Goal: Transaction & Acquisition: Book appointment/travel/reservation

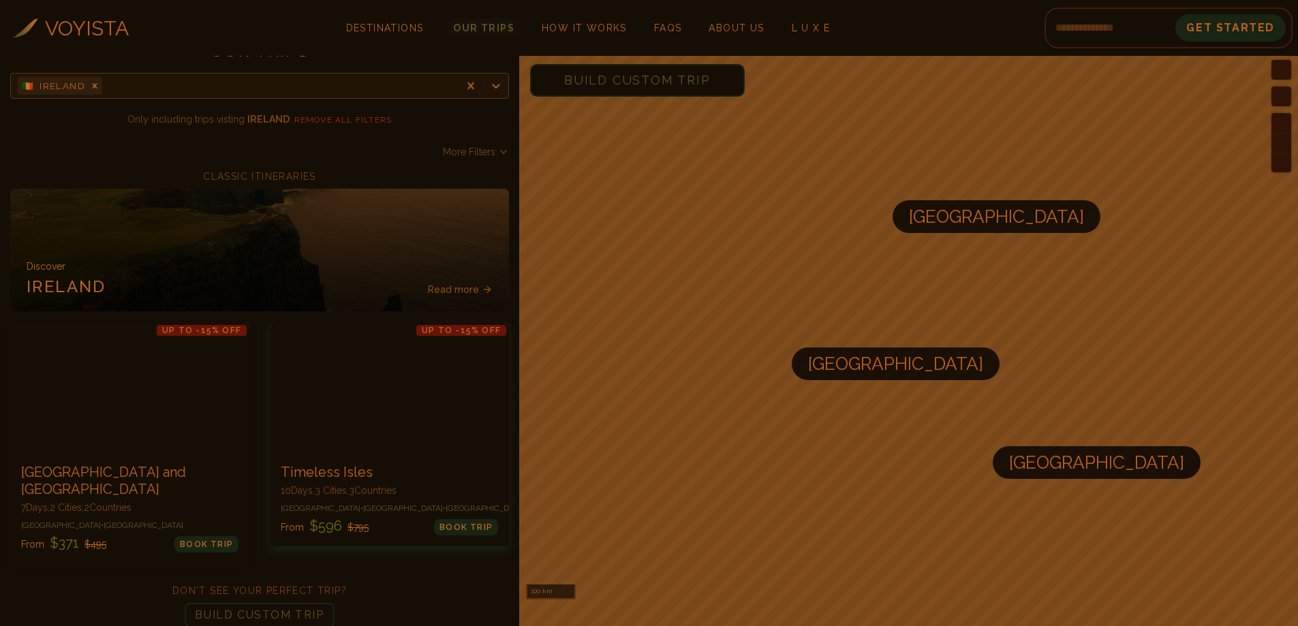
click at [373, 434] on div at bounding box center [389, 387] width 239 height 131
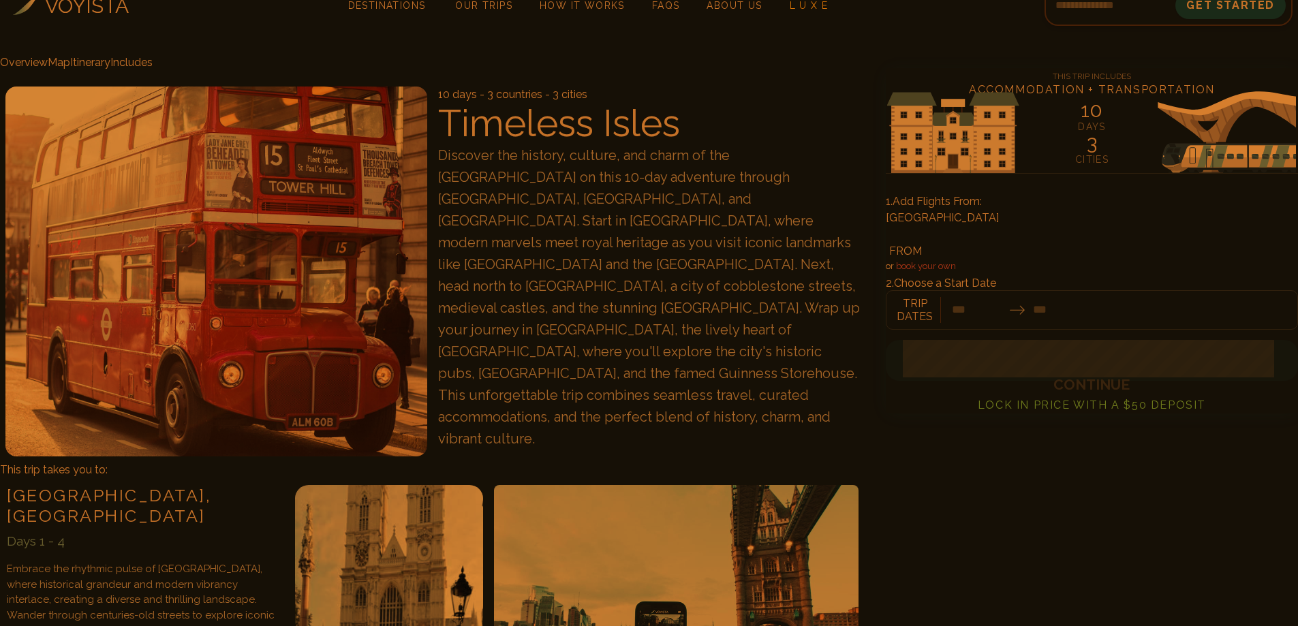
click at [1039, 295] on div at bounding box center [1092, 303] width 412 height 53
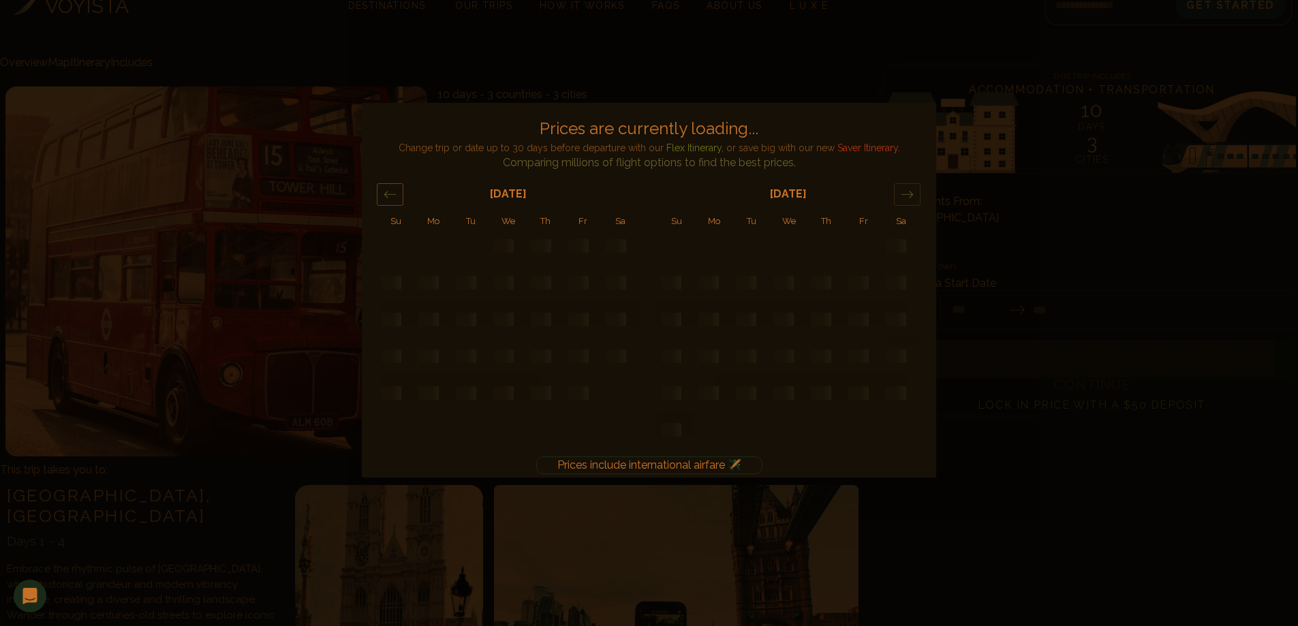
click at [910, 198] on icon "Move forward to switch to the next month." at bounding box center [907, 194] width 13 height 13
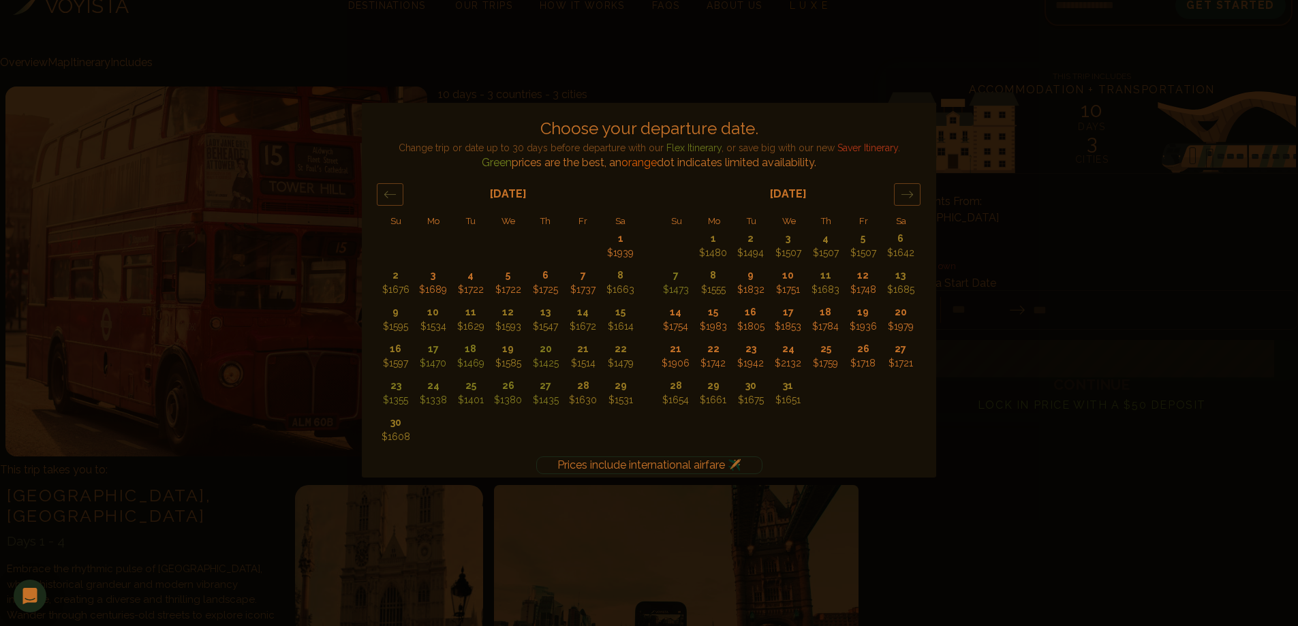
click at [982, 469] on div "Prices include international airfare ✈️ Choose your departure date. Change trip…" at bounding box center [649, 313] width 1298 height 626
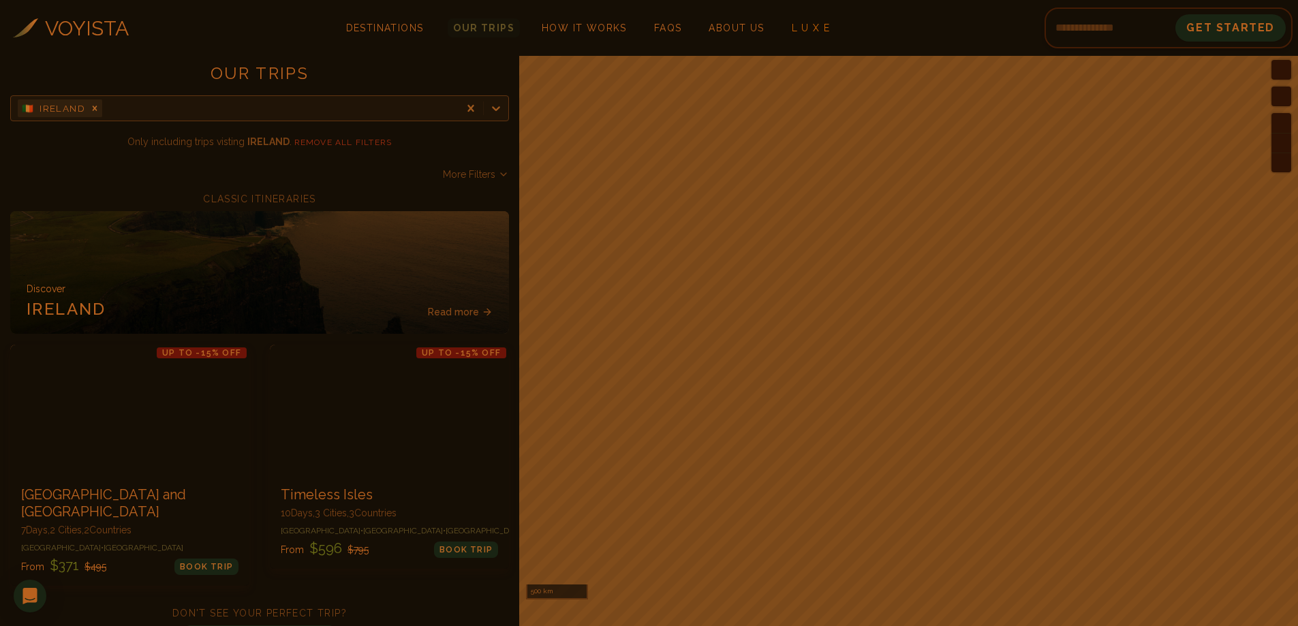
scroll to position [22, 0]
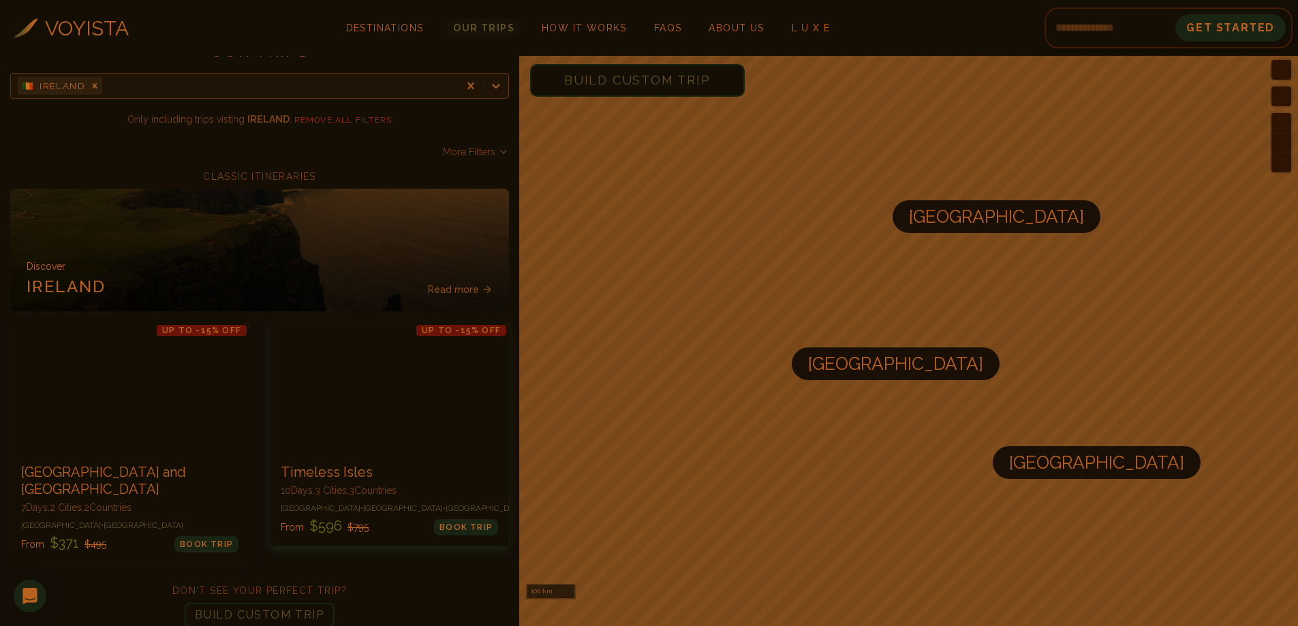
click at [383, 392] on div at bounding box center [389, 387] width 239 height 131
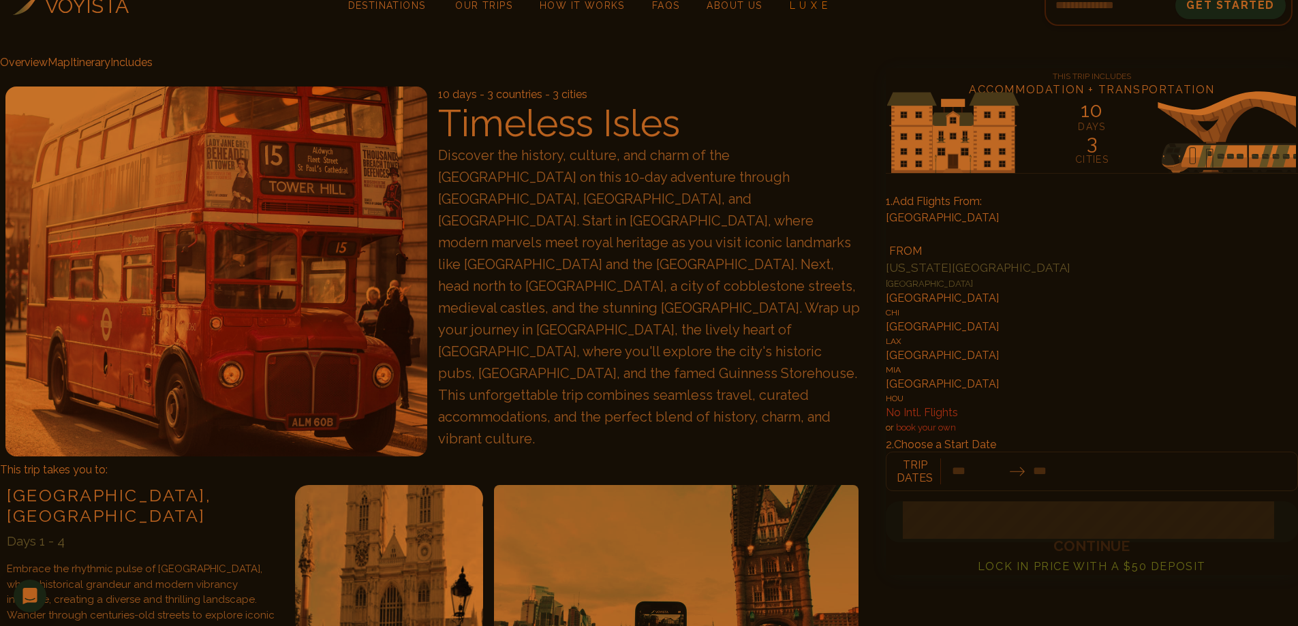
click at [998, 226] on div at bounding box center [1092, 234] width 412 height 17
click at [988, 420] on div "No Intl. Flights" at bounding box center [1092, 412] width 412 height 18
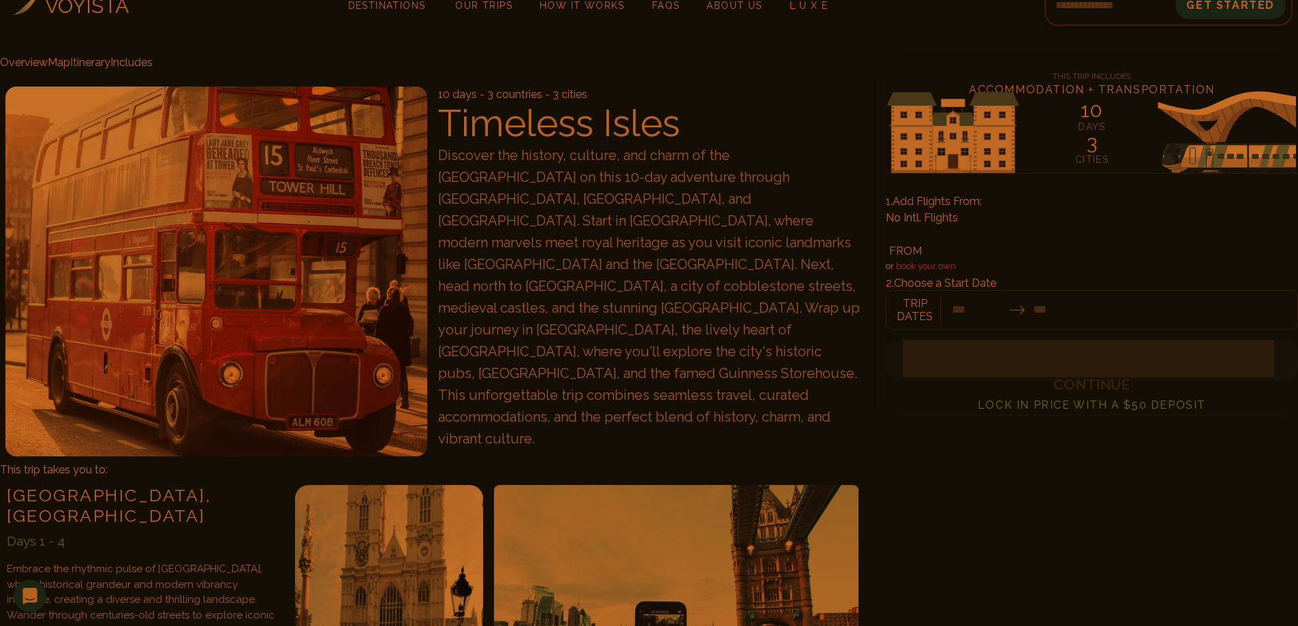
click at [992, 294] on div at bounding box center [1092, 303] width 412 height 53
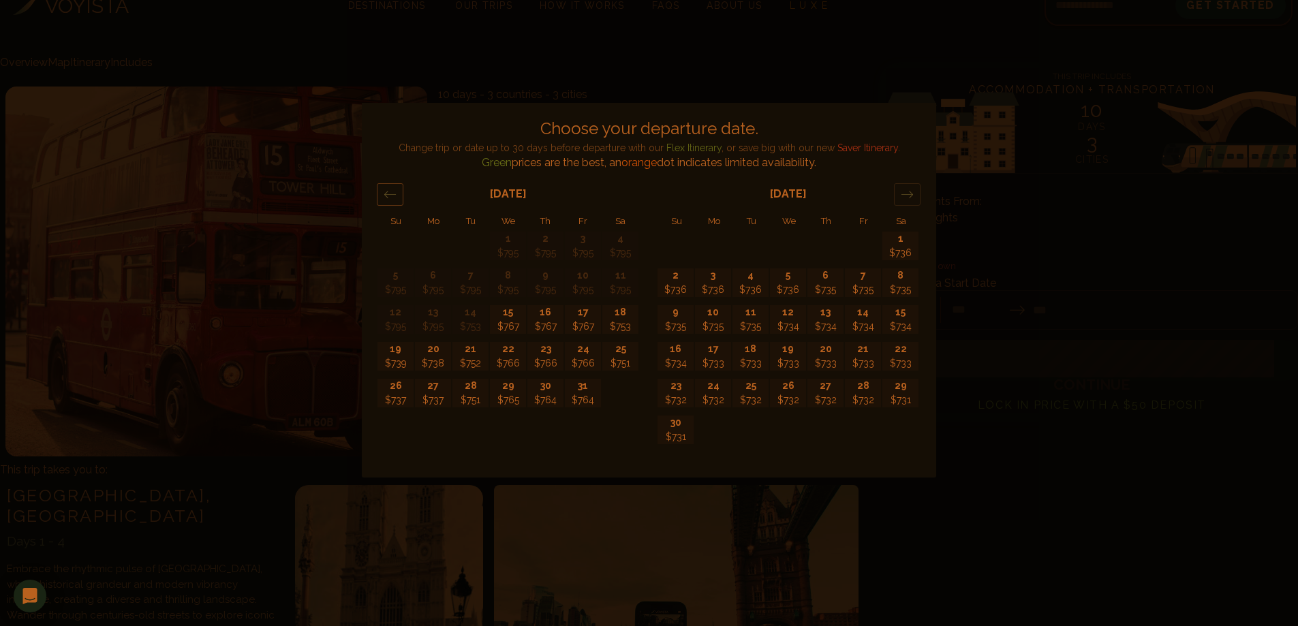
click at [905, 190] on icon "Move forward to switch to the next month." at bounding box center [907, 194] width 13 height 13
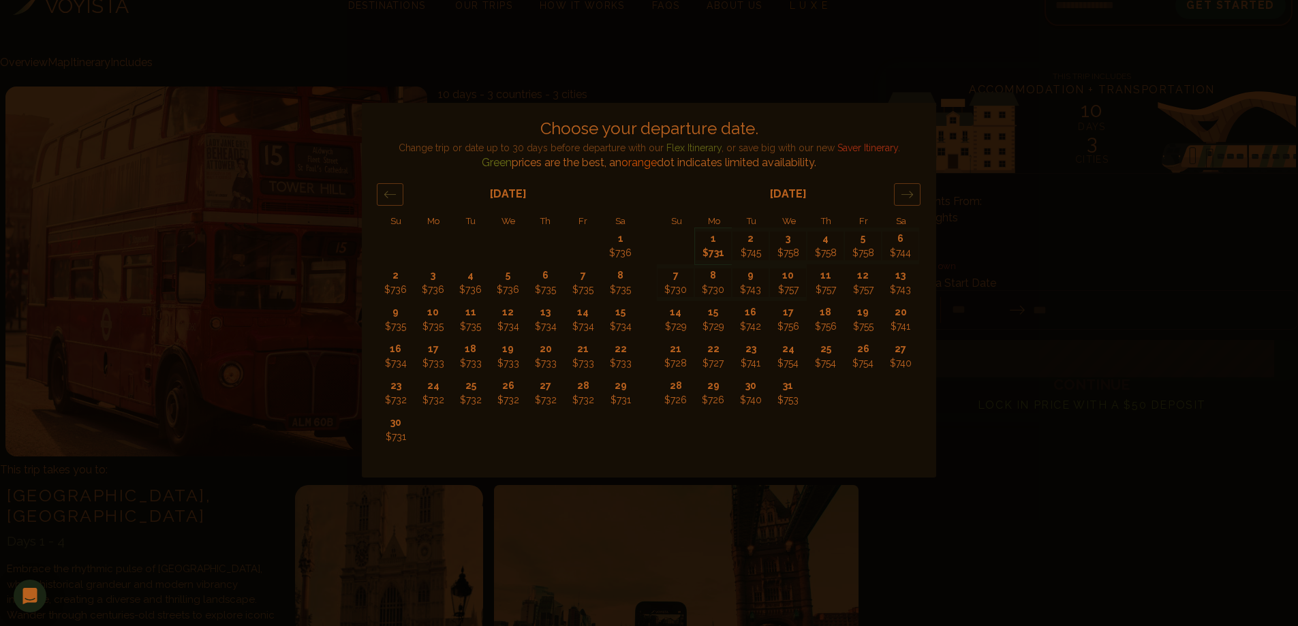
click at [717, 243] on p "1" at bounding box center [713, 239] width 36 height 14
type input "*******"
type input "********"
